Goal: Find specific page/section: Find specific page/section

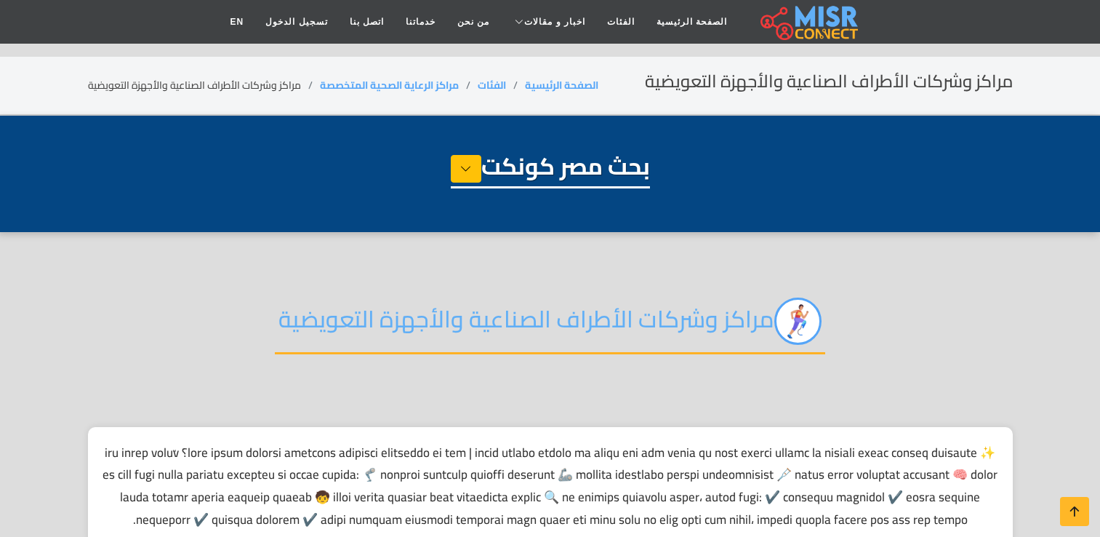
select select "**********"
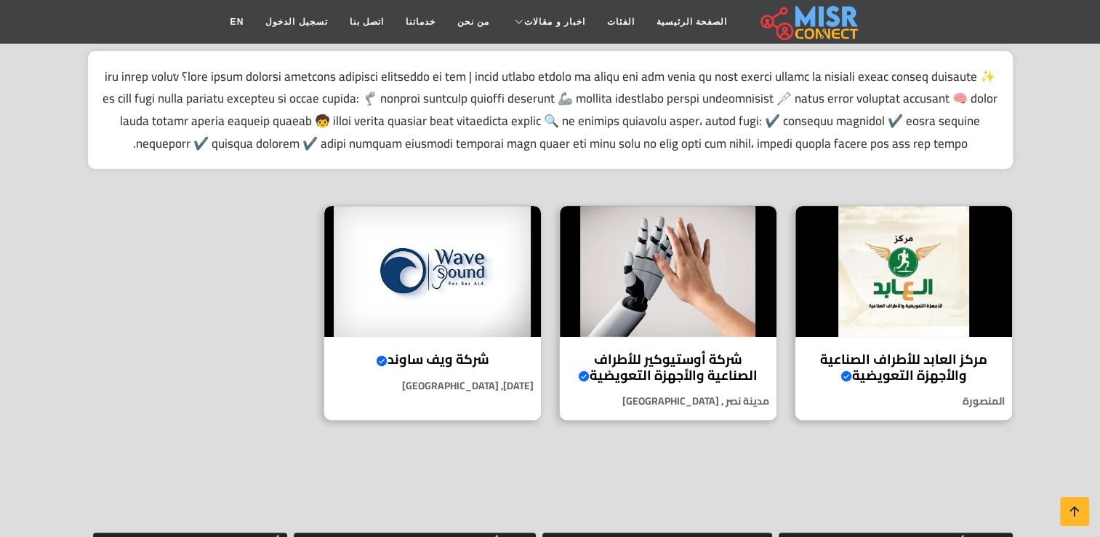
scroll to position [378, 0]
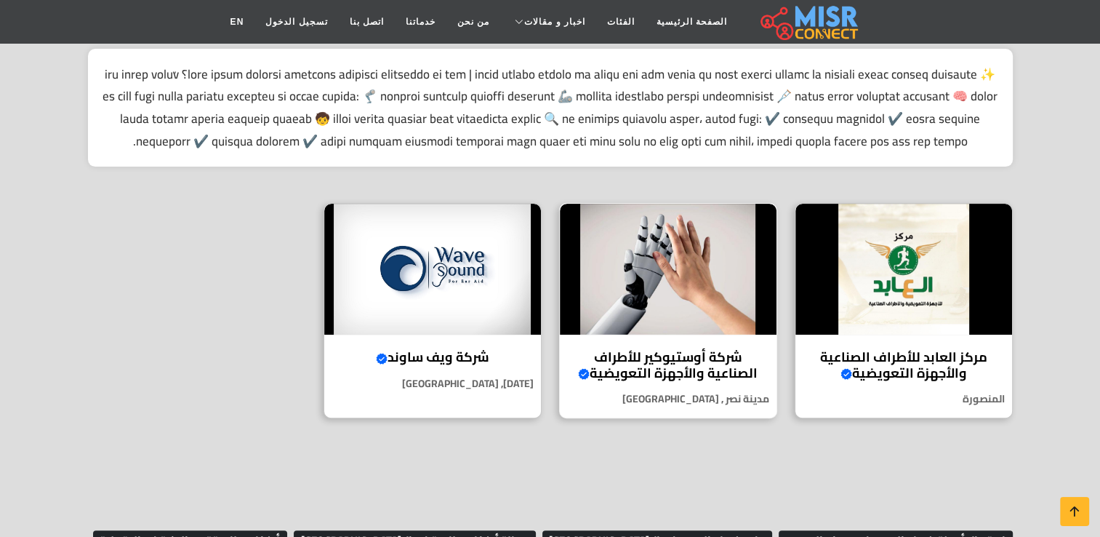
click at [692, 310] on img at bounding box center [668, 269] width 217 height 131
